Goal: Information Seeking & Learning: Find specific fact

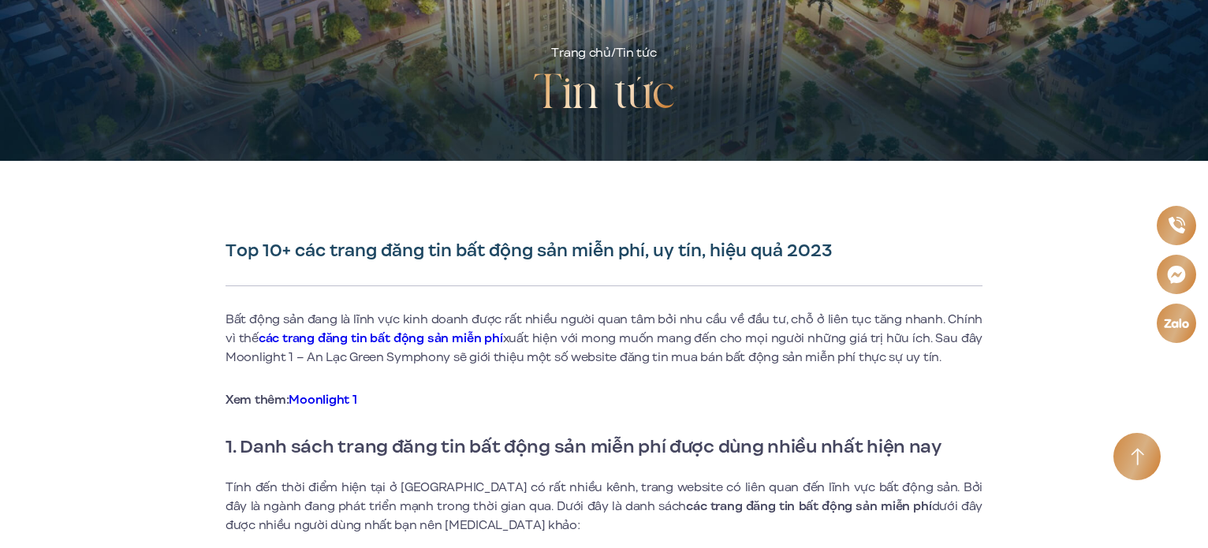
scroll to position [473, 0]
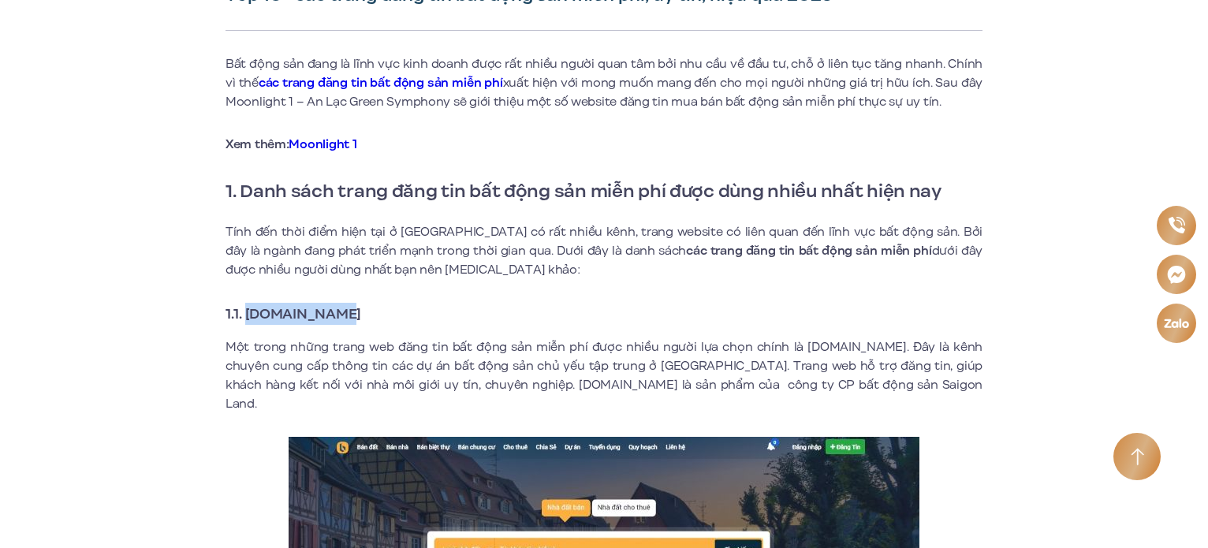
drag, startPoint x: 246, startPoint y: 312, endPoint x: 345, endPoint y: 316, distance: 98.7
click at [345, 316] on strong "1.1. [DOMAIN_NAME]" at bounding box center [294, 314] width 136 height 21
click at [361, 313] on strong "1.1. [DOMAIN_NAME]" at bounding box center [294, 314] width 136 height 21
drag, startPoint x: 390, startPoint y: 314, endPoint x: 246, endPoint y: 305, distance: 143.8
click at [246, 305] on strong "1.1. [DOMAIN_NAME]" at bounding box center [294, 314] width 136 height 21
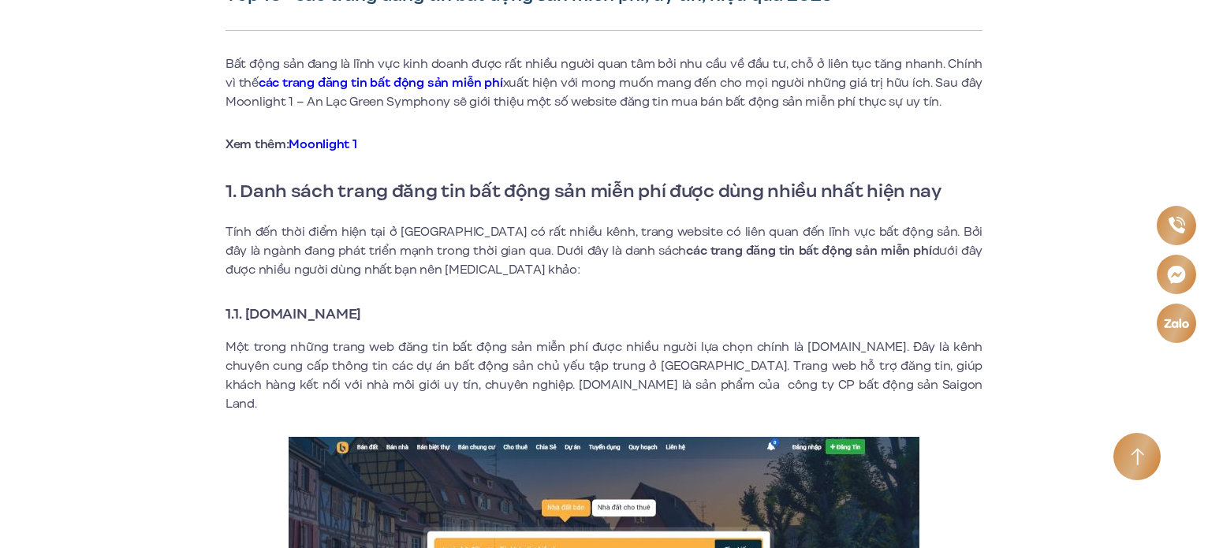
copy strong "[DOMAIN_NAME]"
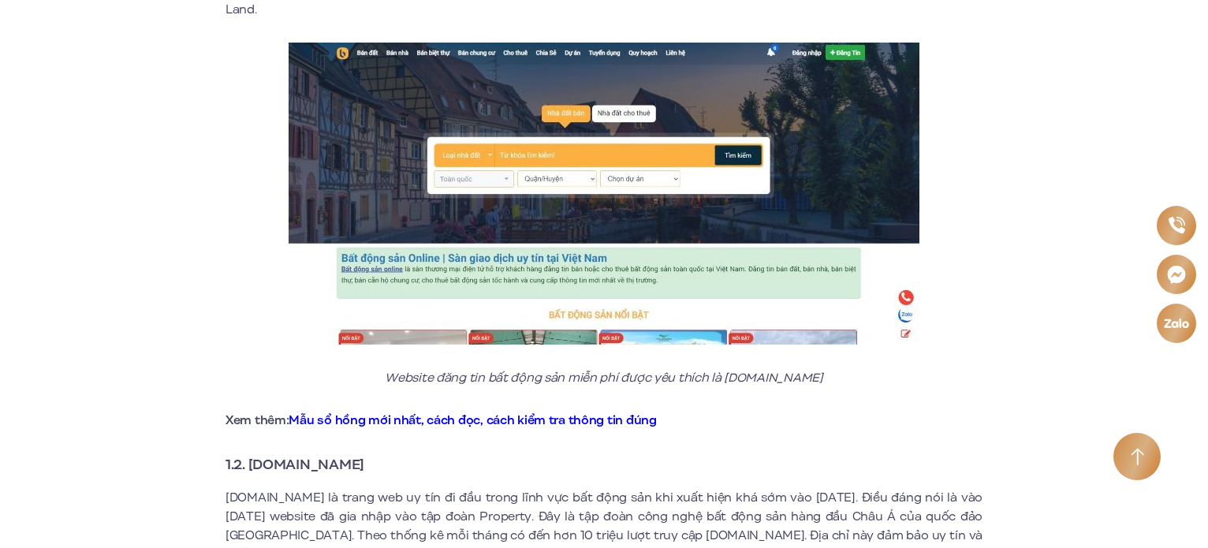
drag, startPoint x: 253, startPoint y: 442, endPoint x: 394, endPoint y: 444, distance: 141.2
click at [394, 453] on h3 "1.2. [DOMAIN_NAME]" at bounding box center [604, 464] width 757 height 22
copy strong "[DOMAIN_NAME]"
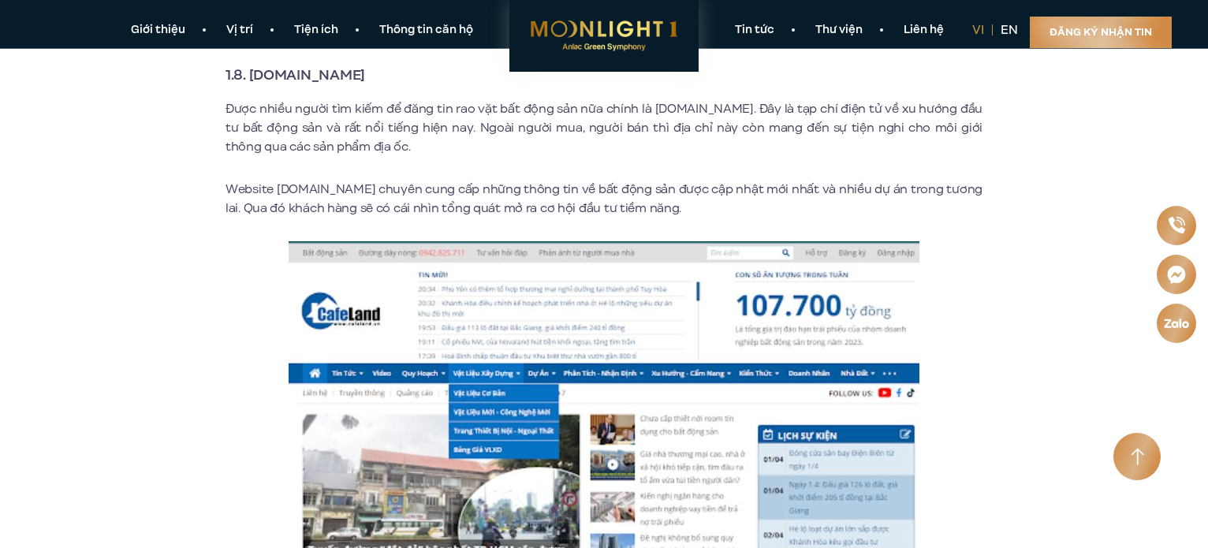
scroll to position [4338, 0]
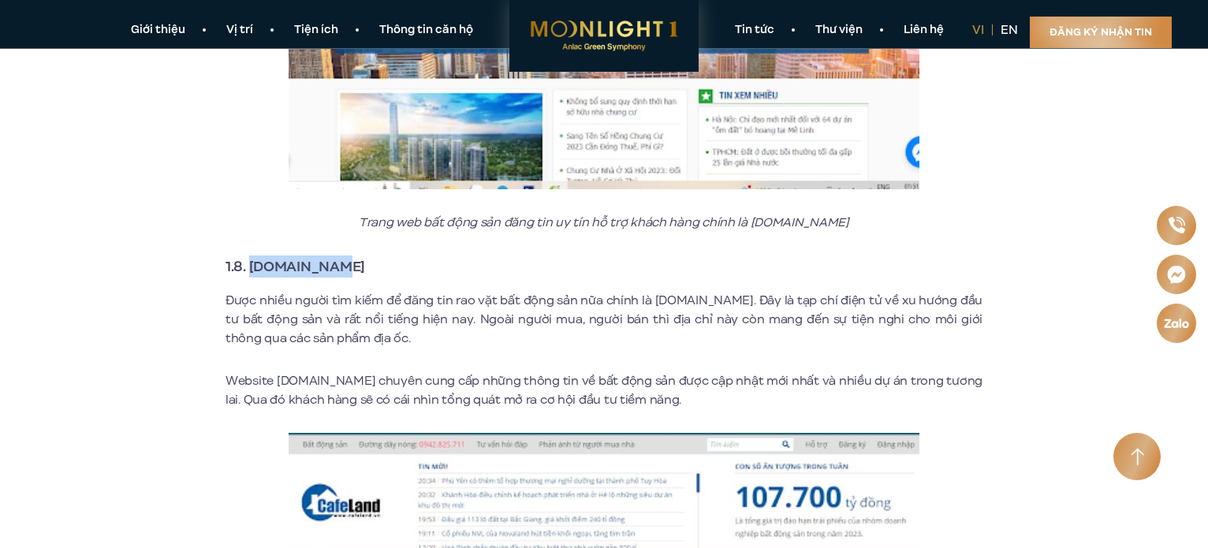
drag, startPoint x: 251, startPoint y: 243, endPoint x: 325, endPoint y: 248, distance: 74.3
click at [325, 256] on strong "1.8. [DOMAIN_NAME]" at bounding box center [296, 266] width 140 height 21
copy strong "Cafeland.v"
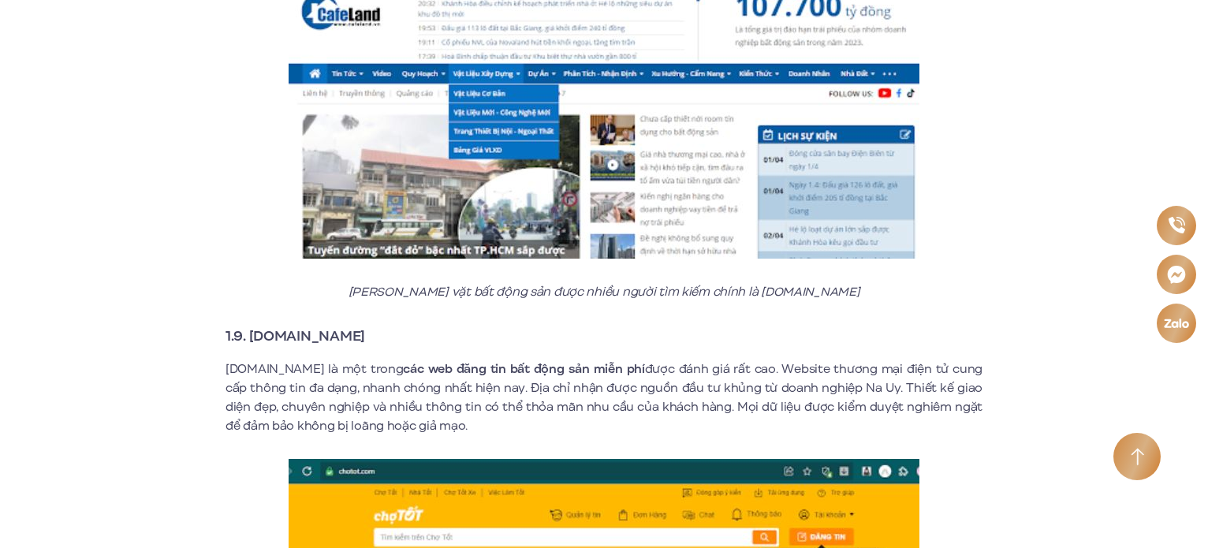
scroll to position [4890, 0]
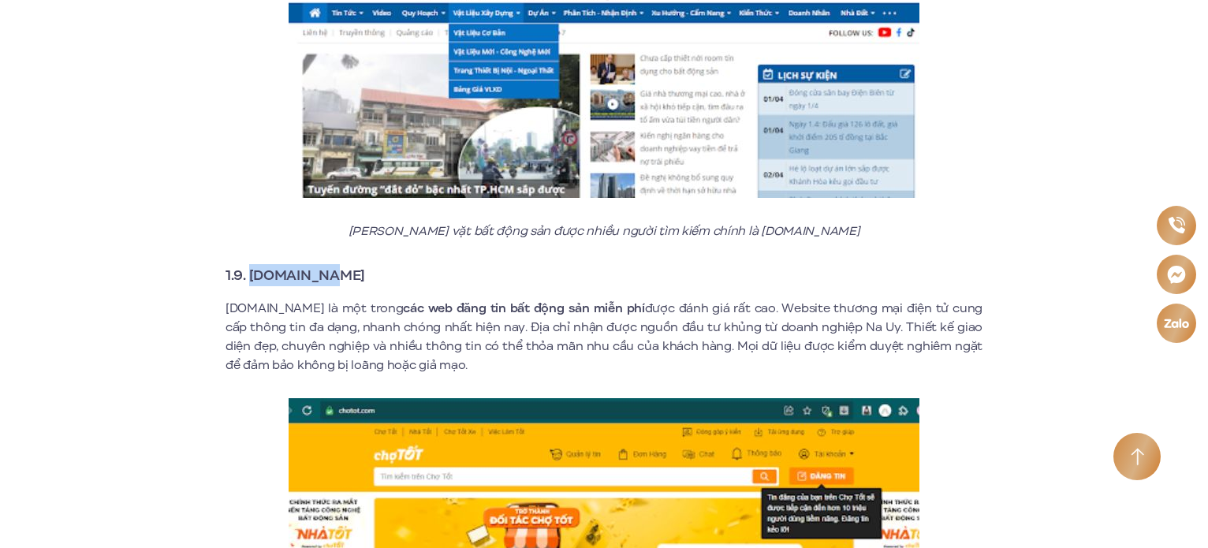
drag, startPoint x: 251, startPoint y: 255, endPoint x: 328, endPoint y: 257, distance: 77.3
click at [328, 265] on strong "1.9. [DOMAIN_NAME]" at bounding box center [296, 275] width 140 height 21
copy strong "[DOMAIN_NAME]"
